Goal: Information Seeking & Learning: Learn about a topic

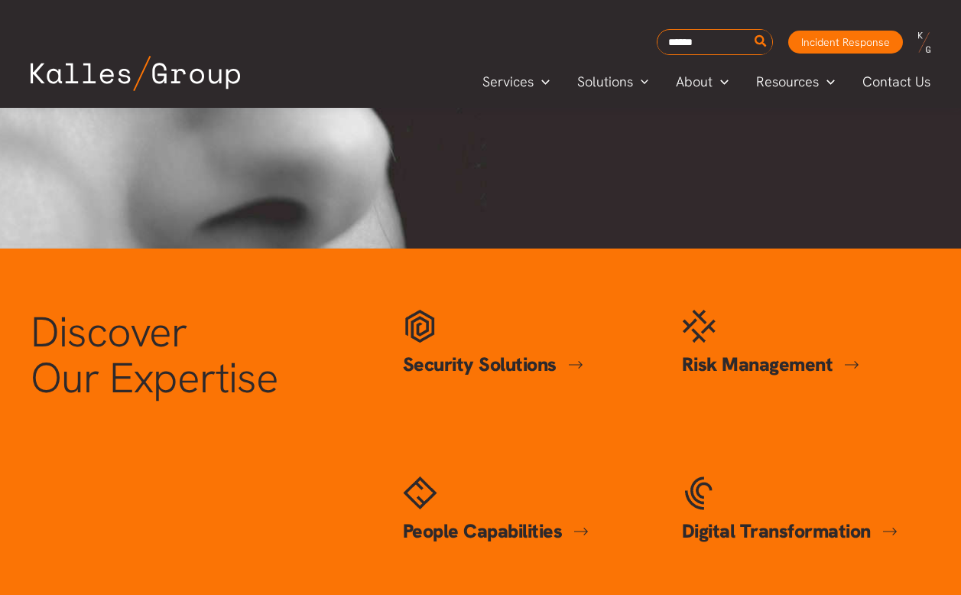
scroll to position [522, 0]
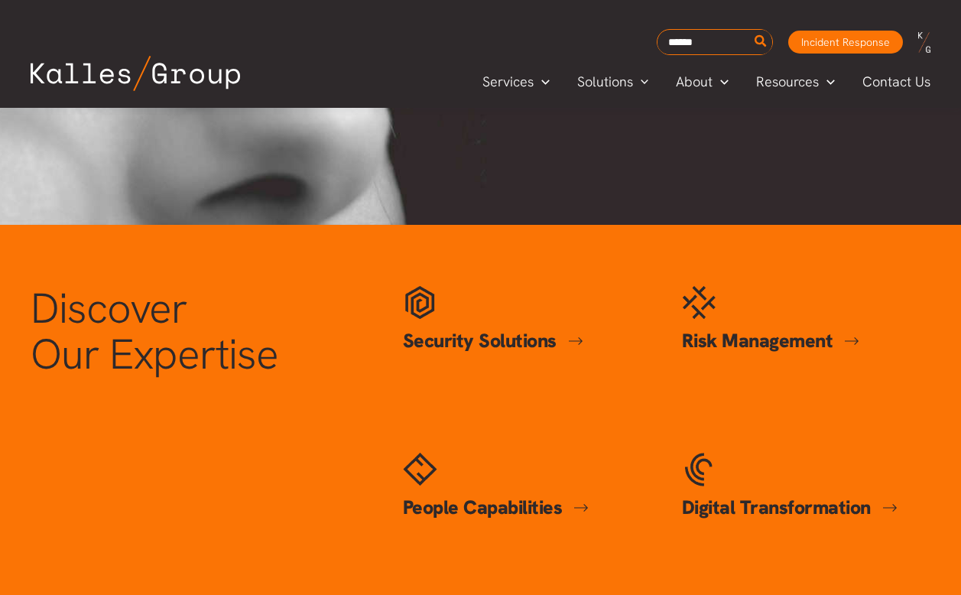
click at [466, 343] on link "Security Solutions" at bounding box center [493, 340] width 180 height 25
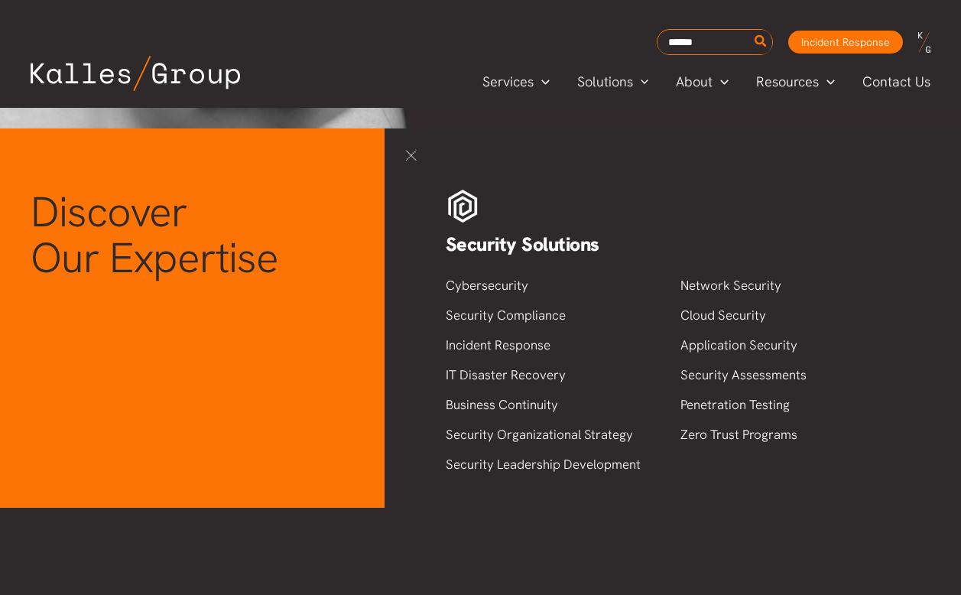
scroll to position [619, 0]
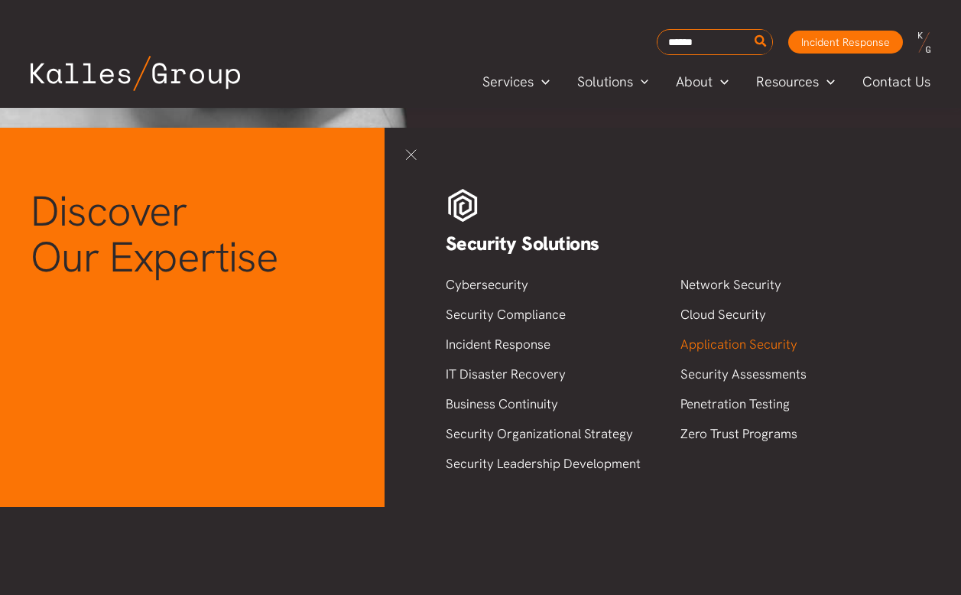
click at [707, 349] on link "Application Security" at bounding box center [739, 344] width 117 height 17
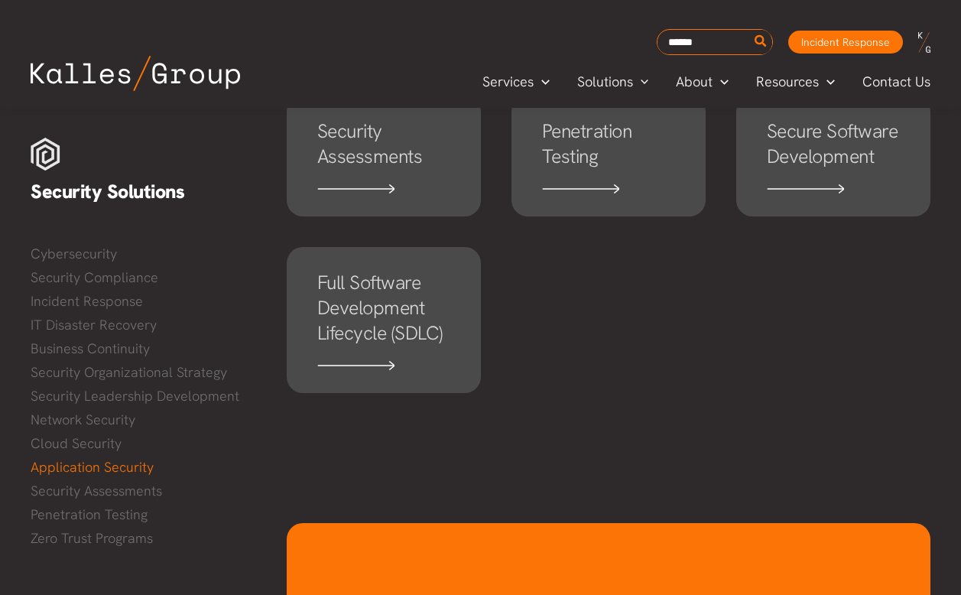
scroll to position [995, 0]
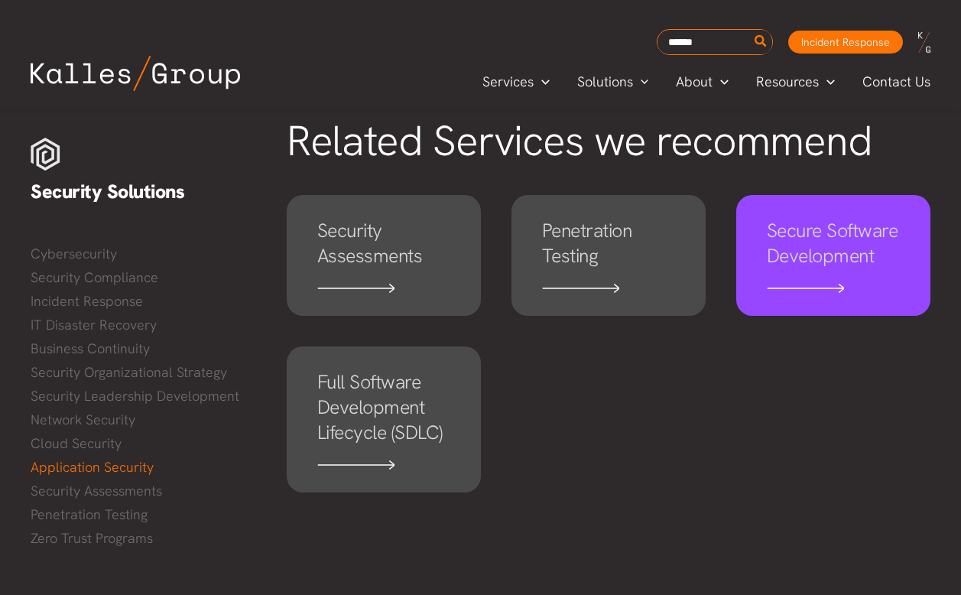
click at [870, 240] on h4 "Secure Software Development" at bounding box center [833, 243] width 133 height 50
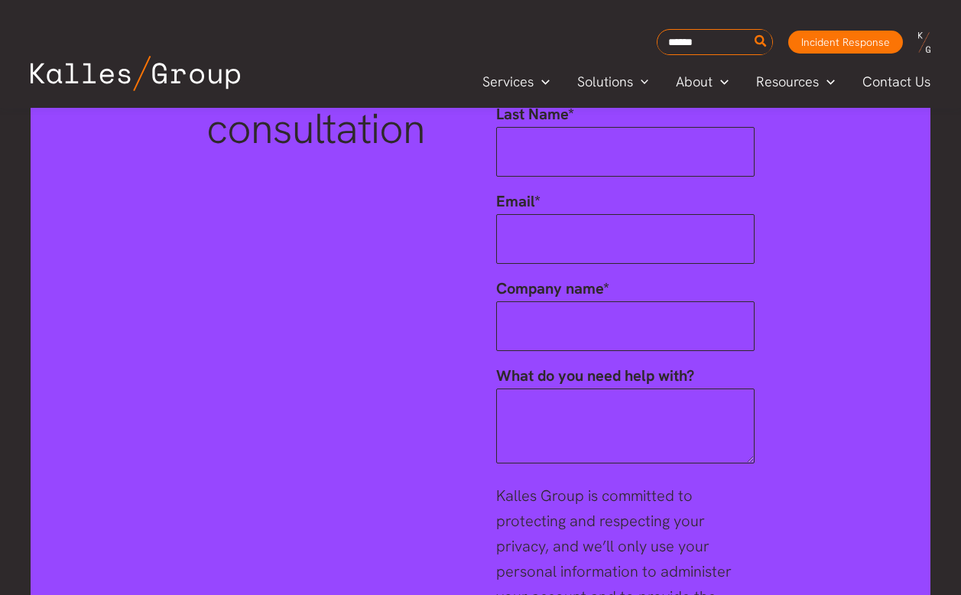
scroll to position [2862, 0]
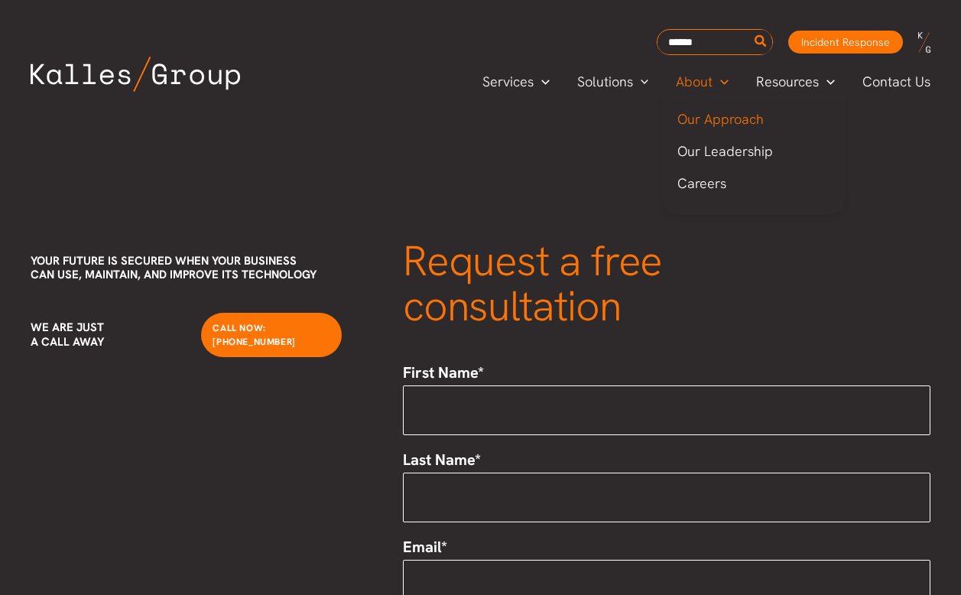
click at [710, 118] on span "Our Approach" at bounding box center [721, 119] width 86 height 18
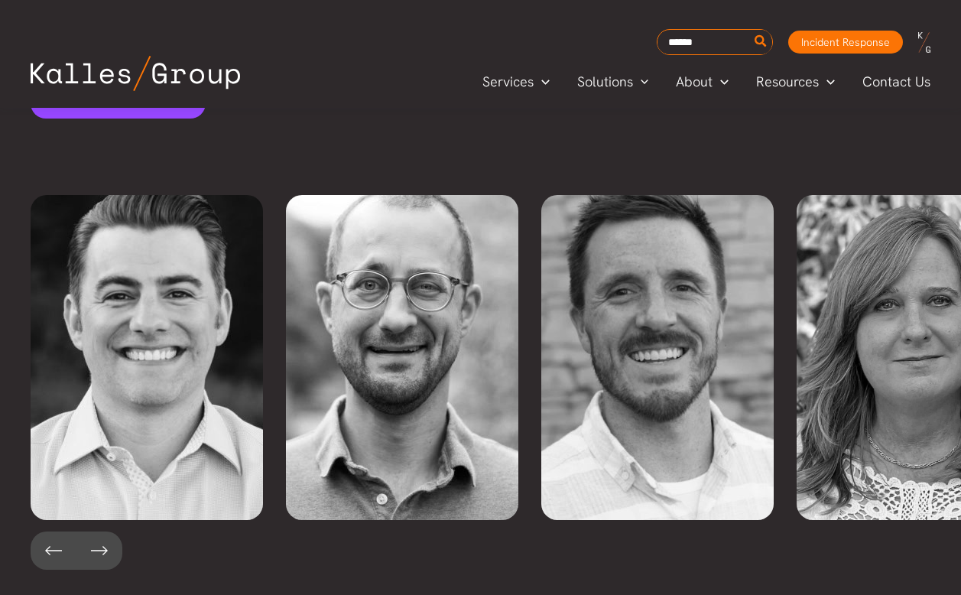
scroll to position [3466, 0]
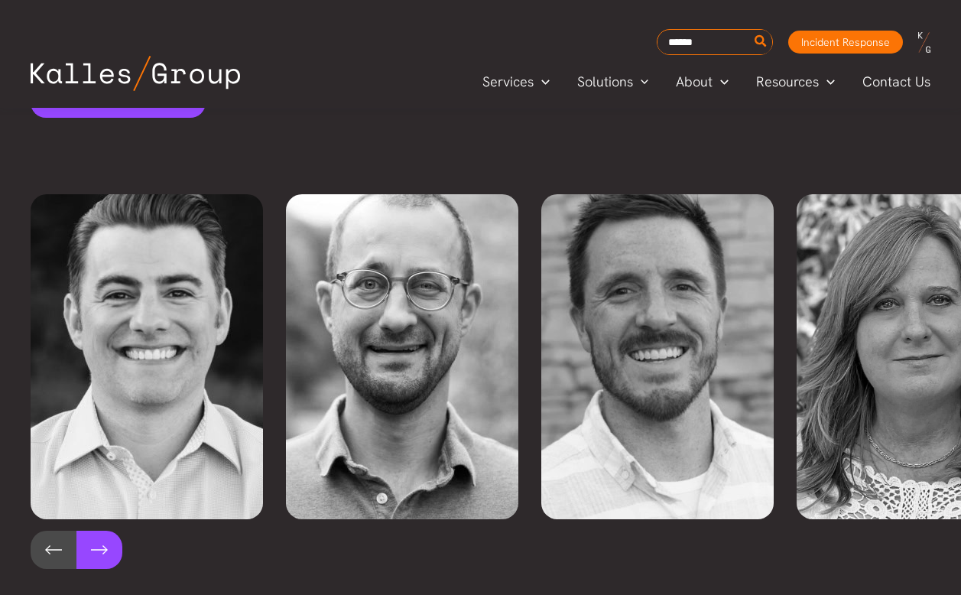
click at [107, 531] on button at bounding box center [99, 550] width 46 height 38
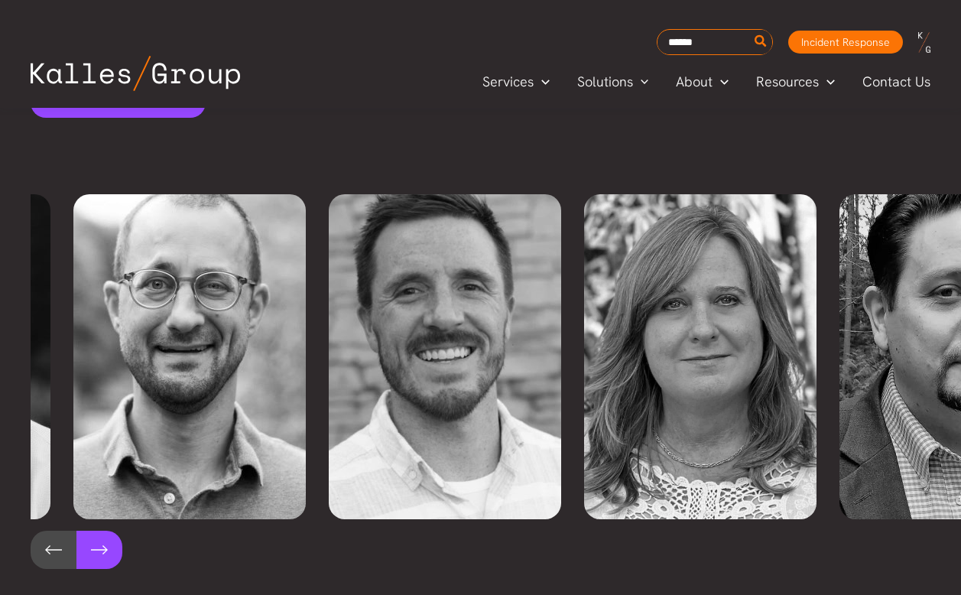
scroll to position [0, 255]
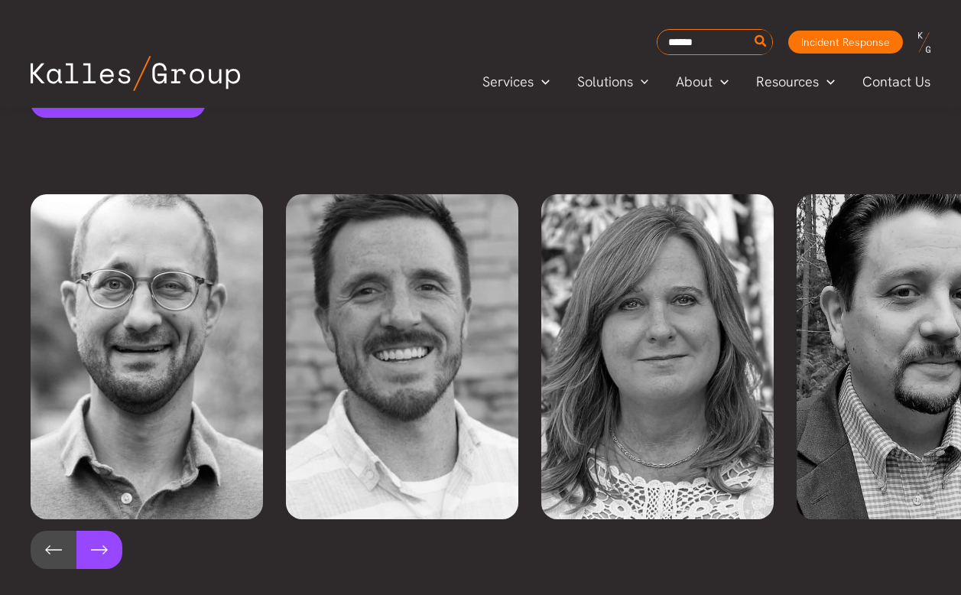
click at [109, 531] on button at bounding box center [99, 550] width 46 height 38
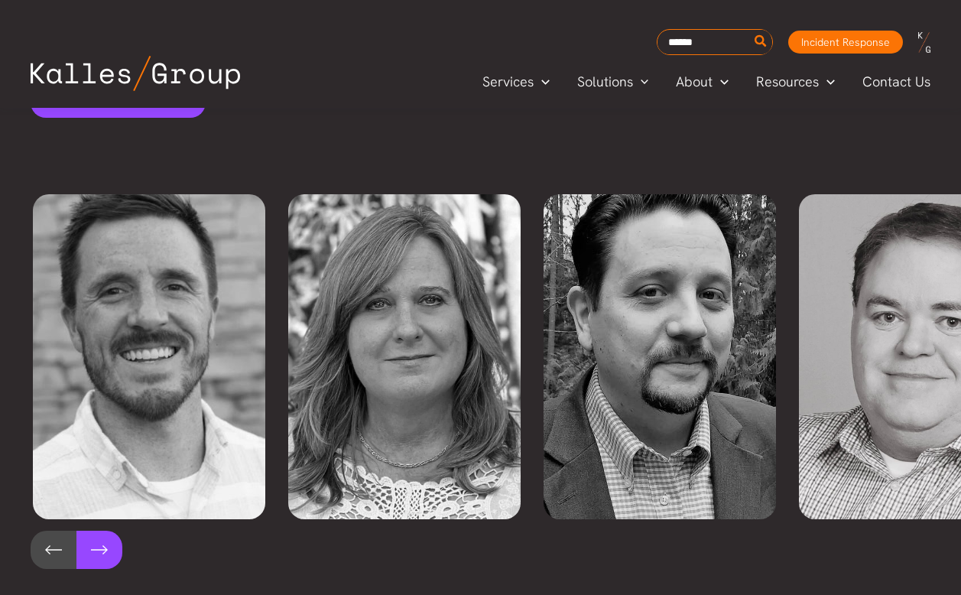
scroll to position [0, 511]
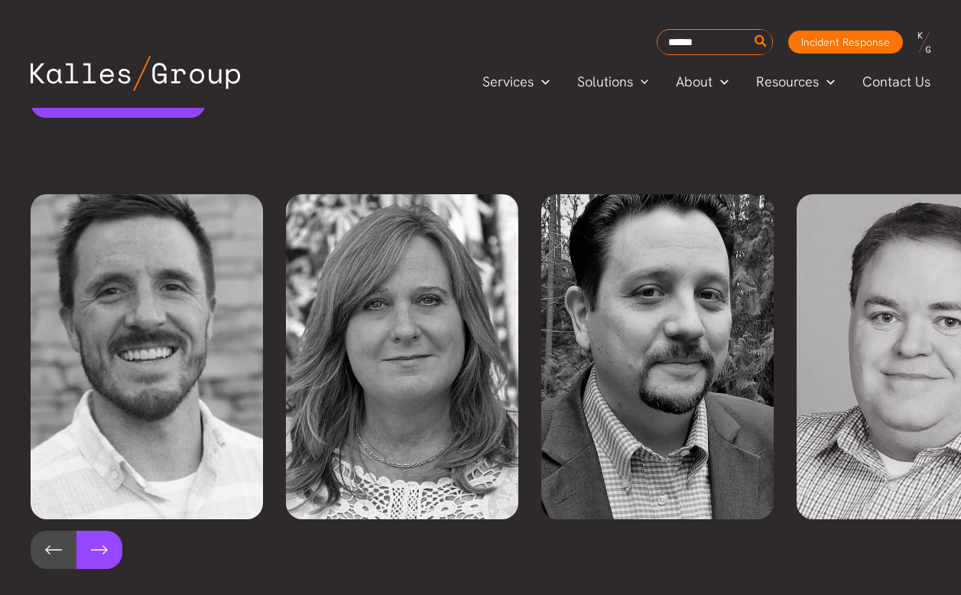
click at [106, 531] on button at bounding box center [99, 550] width 46 height 38
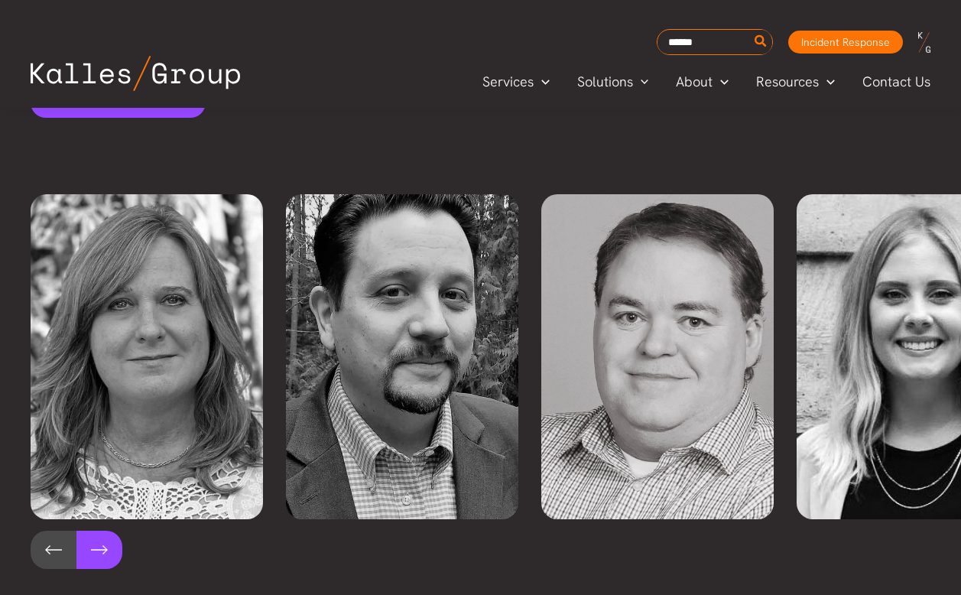
click at [100, 531] on button at bounding box center [99, 550] width 46 height 38
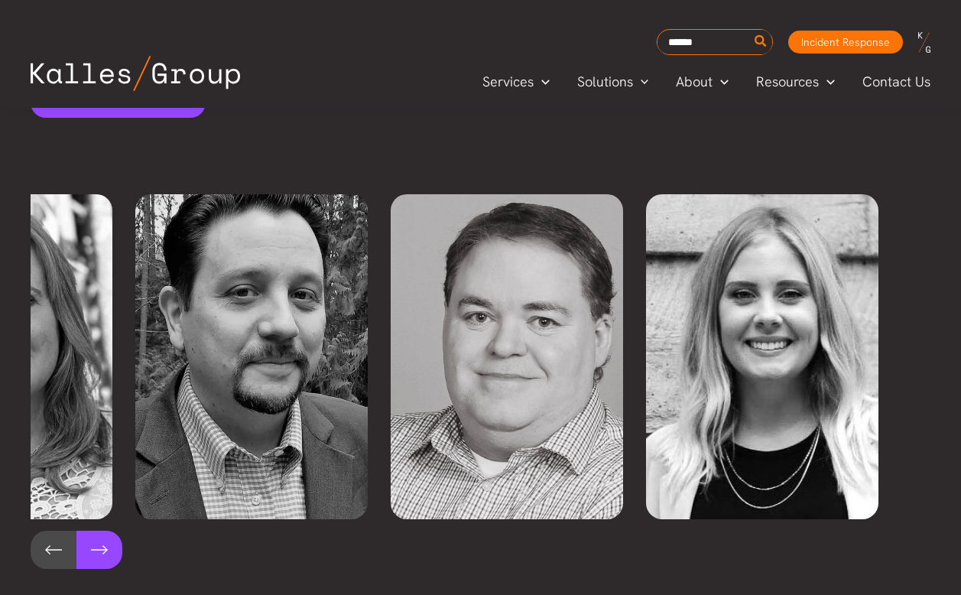
scroll to position [0, 942]
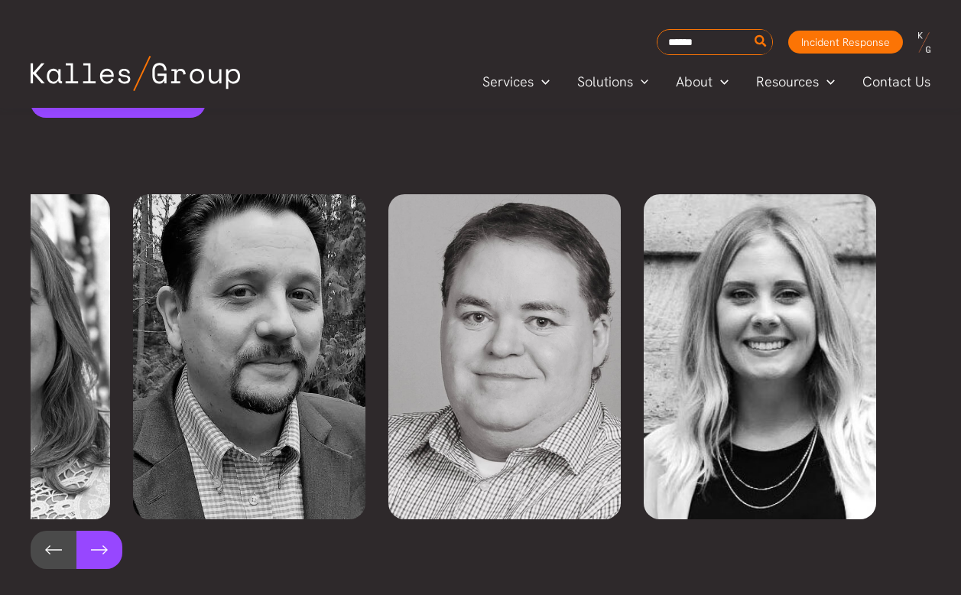
click at [103, 531] on button at bounding box center [99, 550] width 46 height 38
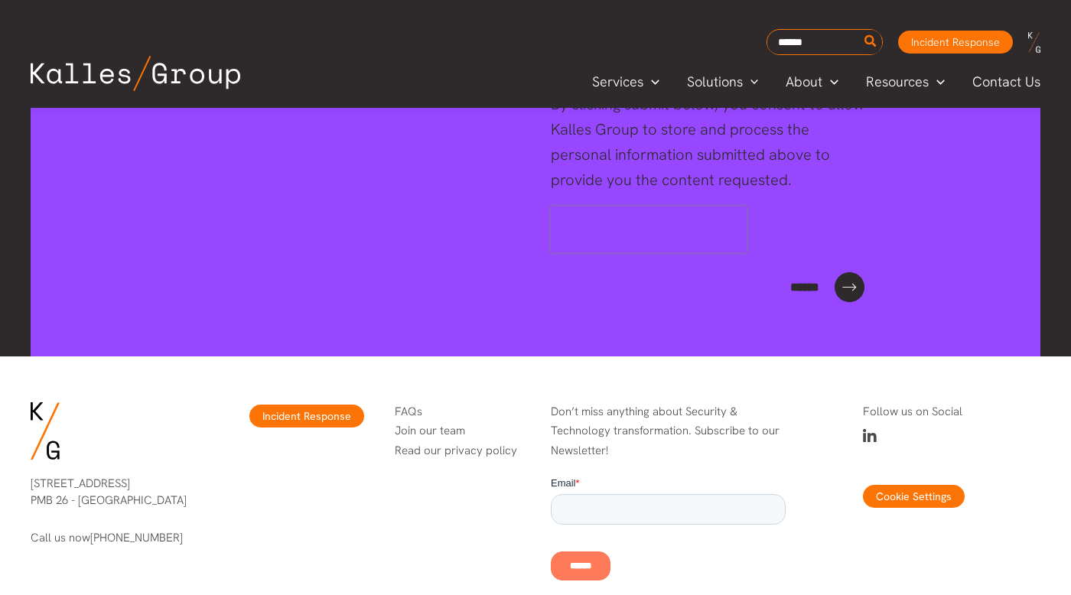
scroll to position [6271, 0]
